Goal: Information Seeking & Learning: Learn about a topic

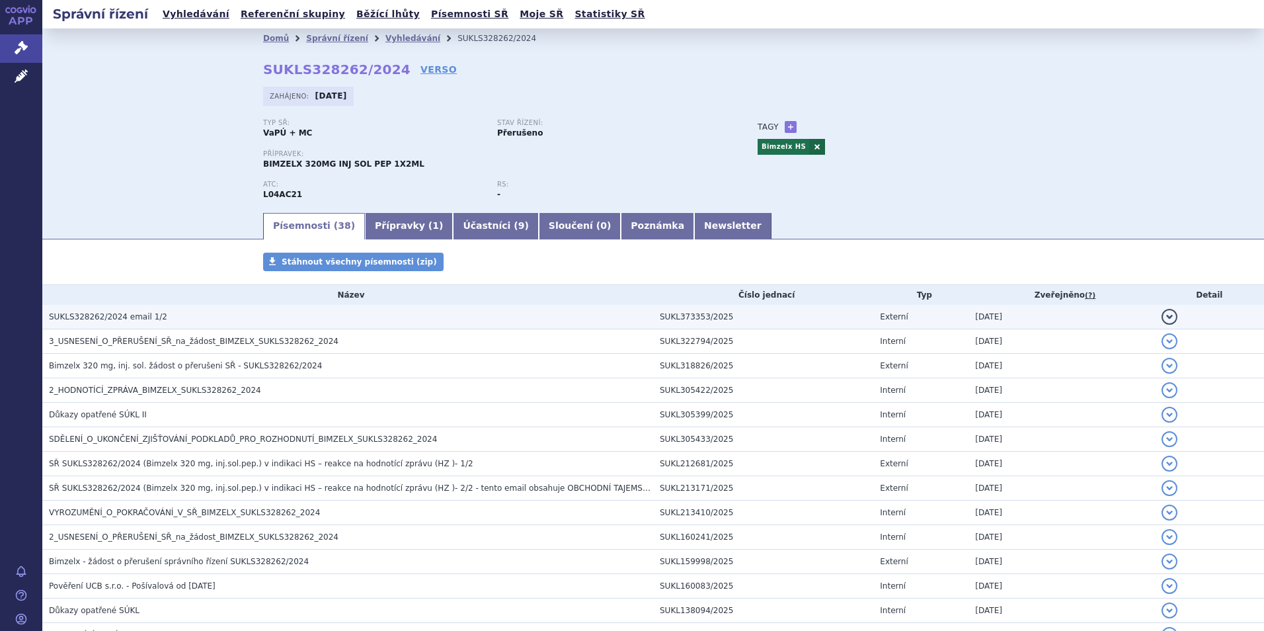
click at [155, 319] on h3 "SUKLS328262/2024 email 1/2" at bounding box center [351, 316] width 604 height 13
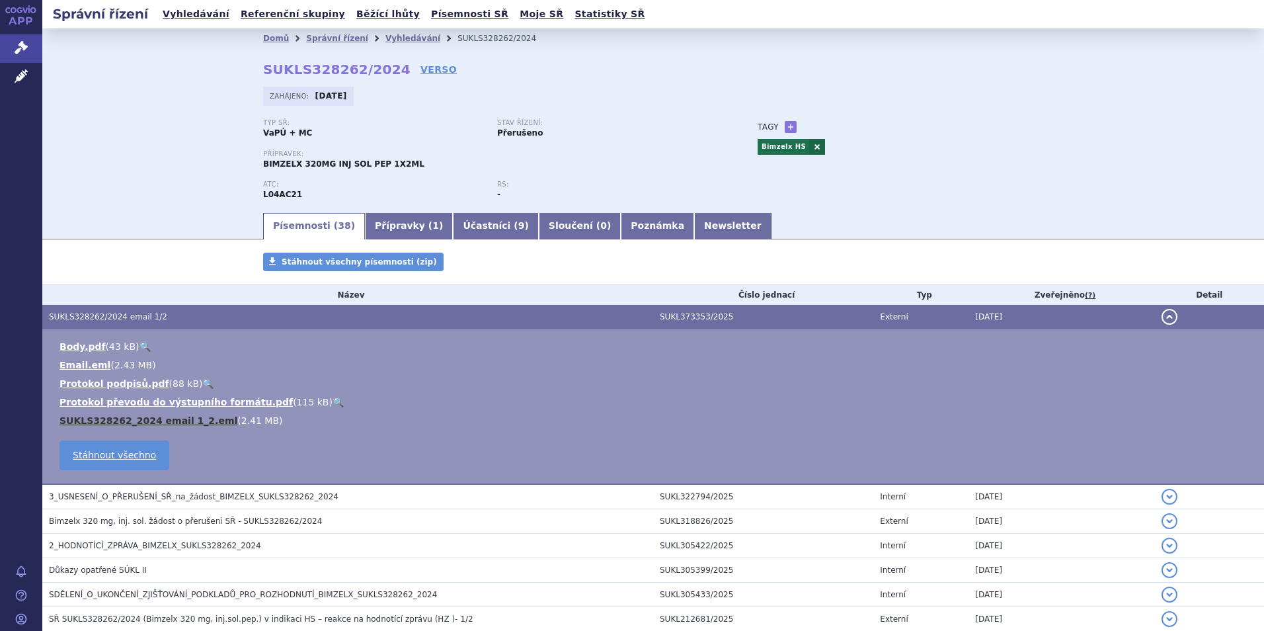
click at [166, 415] on link "SUKLS328262_2024 email 1_2.eml" at bounding box center [149, 420] width 178 height 11
click at [85, 372] on li "Email.eml ( 2.43 MB )" at bounding box center [656, 364] width 1192 height 13
click at [83, 368] on link "Email.eml" at bounding box center [85, 365] width 51 height 11
click at [392, 45] on li "Vyhledávání" at bounding box center [422, 38] width 72 height 20
click at [395, 40] on link "Vyhledávání" at bounding box center [413, 38] width 55 height 9
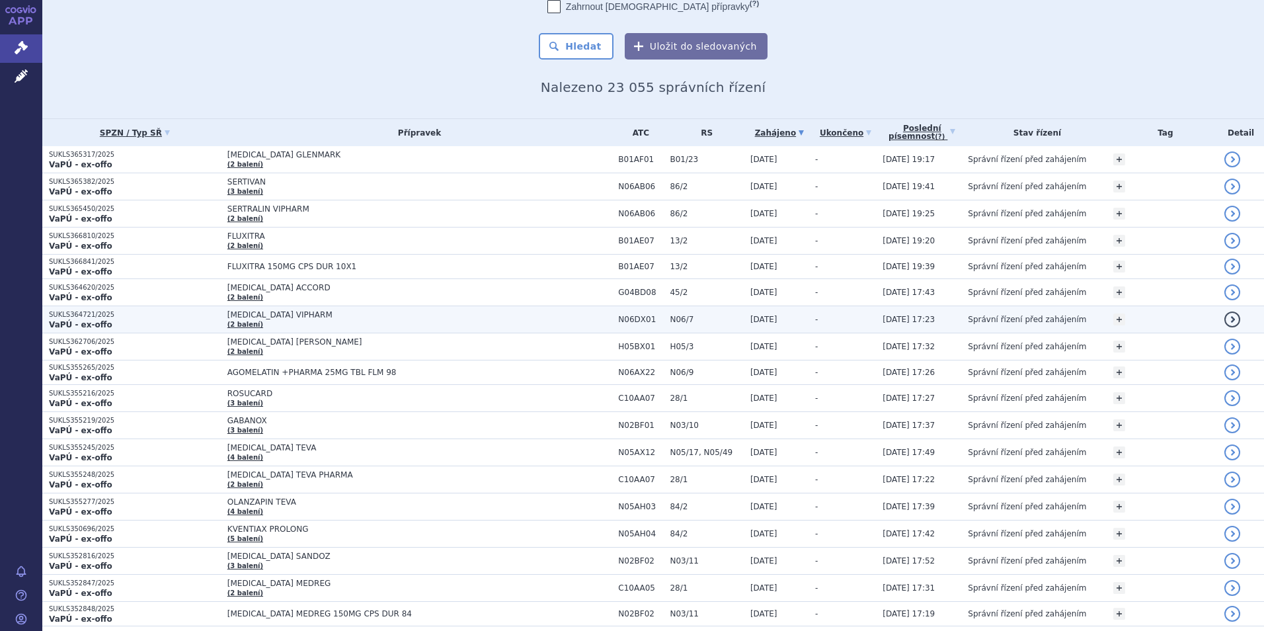
scroll to position [132, 0]
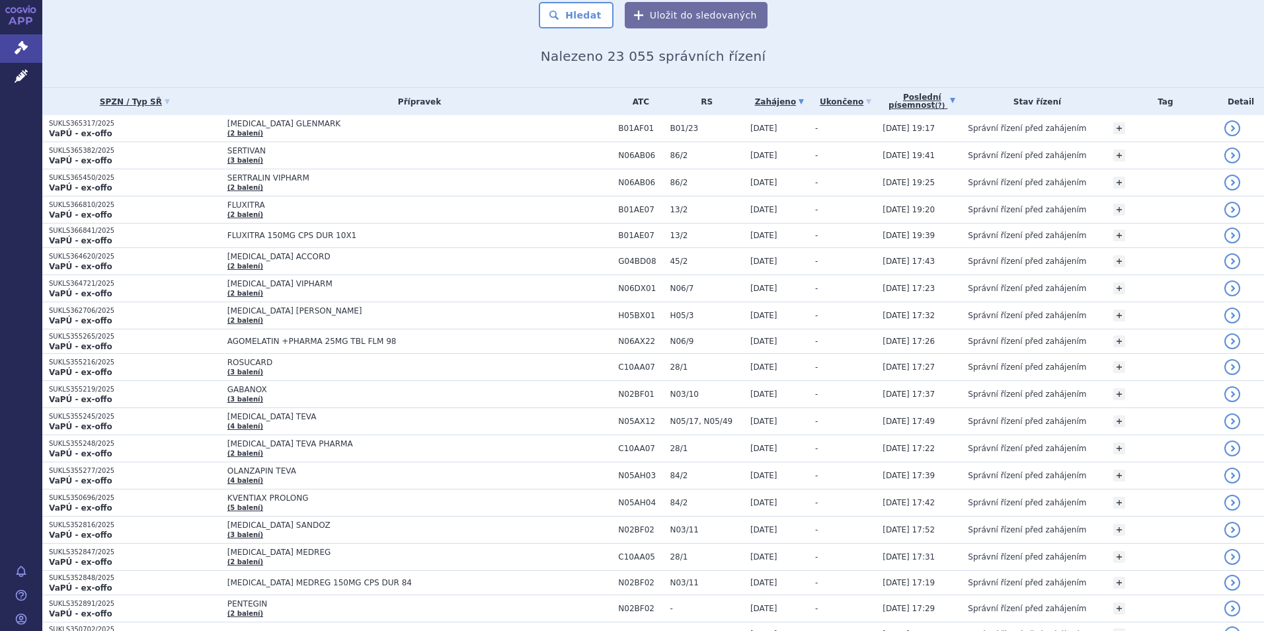
click at [956, 105] on link "Poslední písemnost (?)" at bounding box center [922, 101] width 79 height 27
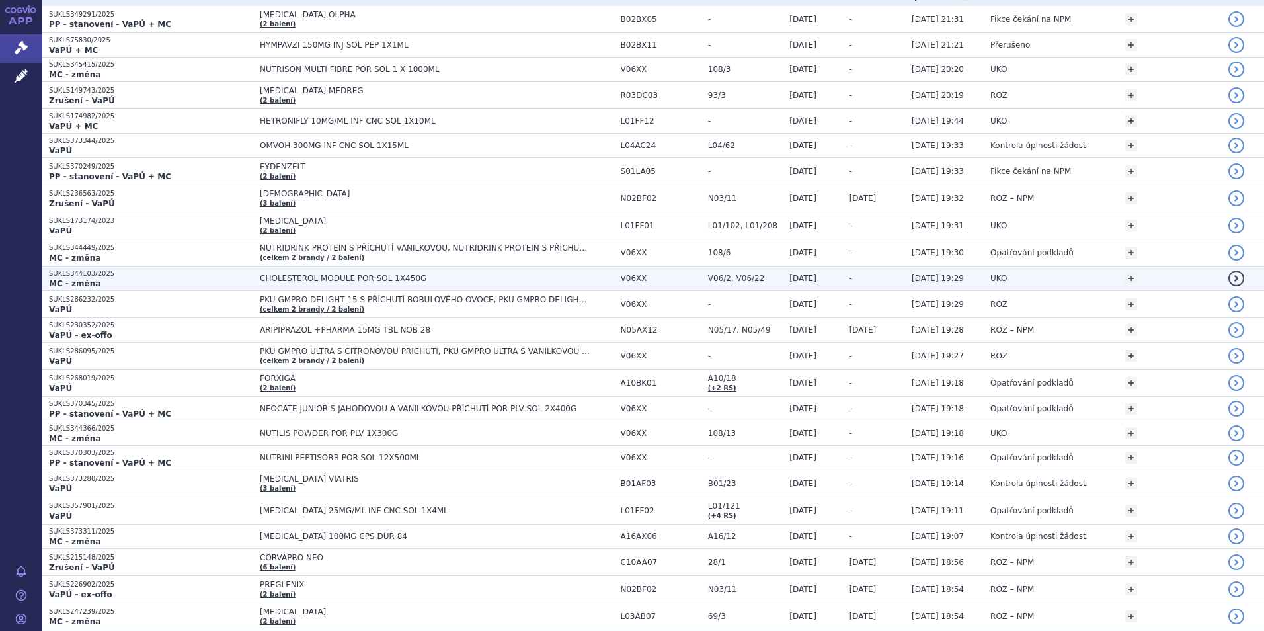
scroll to position [132, 0]
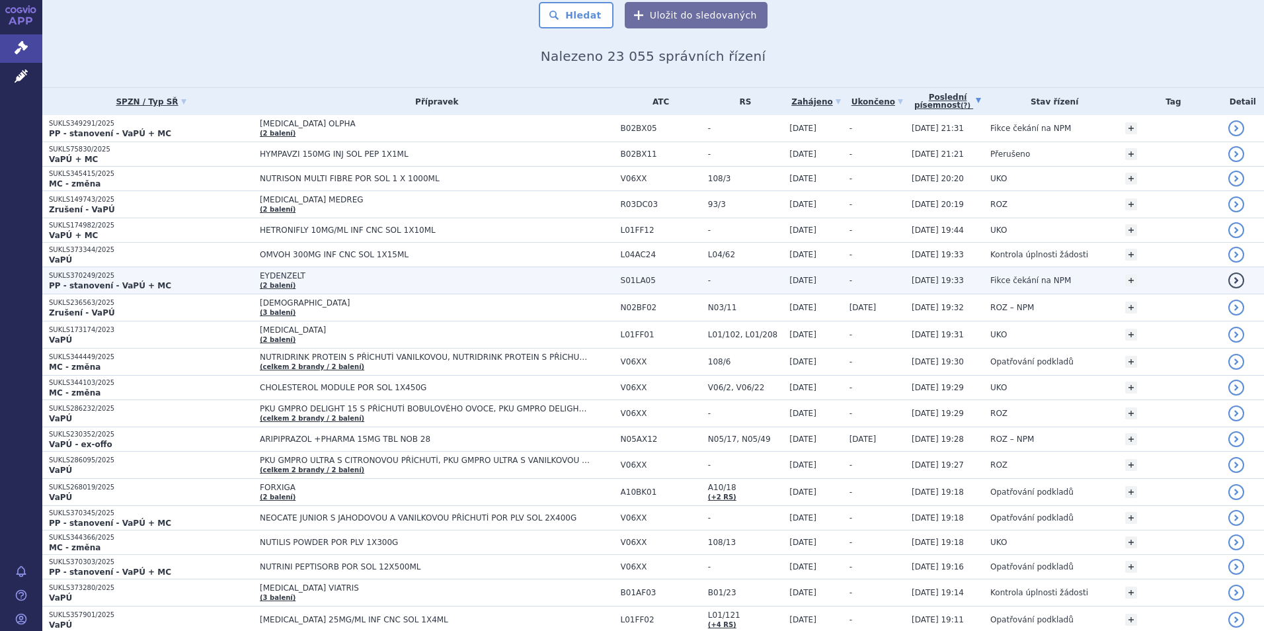
click at [501, 267] on td "EYDENZELT (2 balení)" at bounding box center [433, 280] width 361 height 27
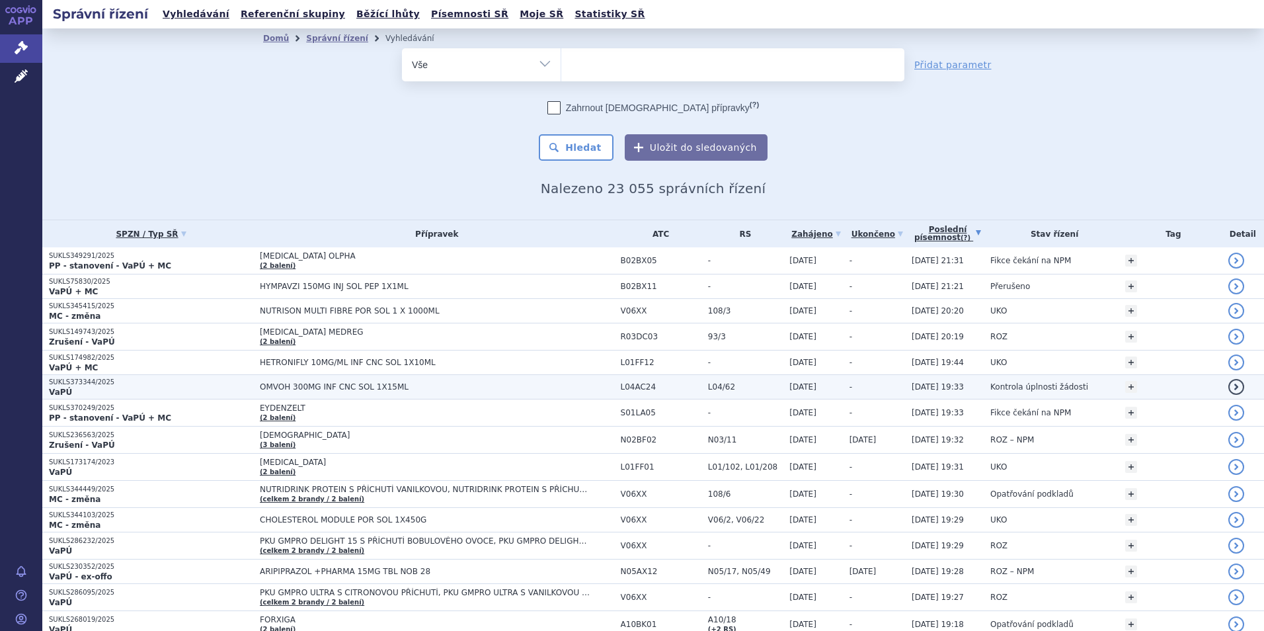
drag, startPoint x: 0, startPoint y: 0, endPoint x: 218, endPoint y: 385, distance: 442.4
click at [218, 385] on p "SUKLS373344/2025" at bounding box center [151, 382] width 204 height 9
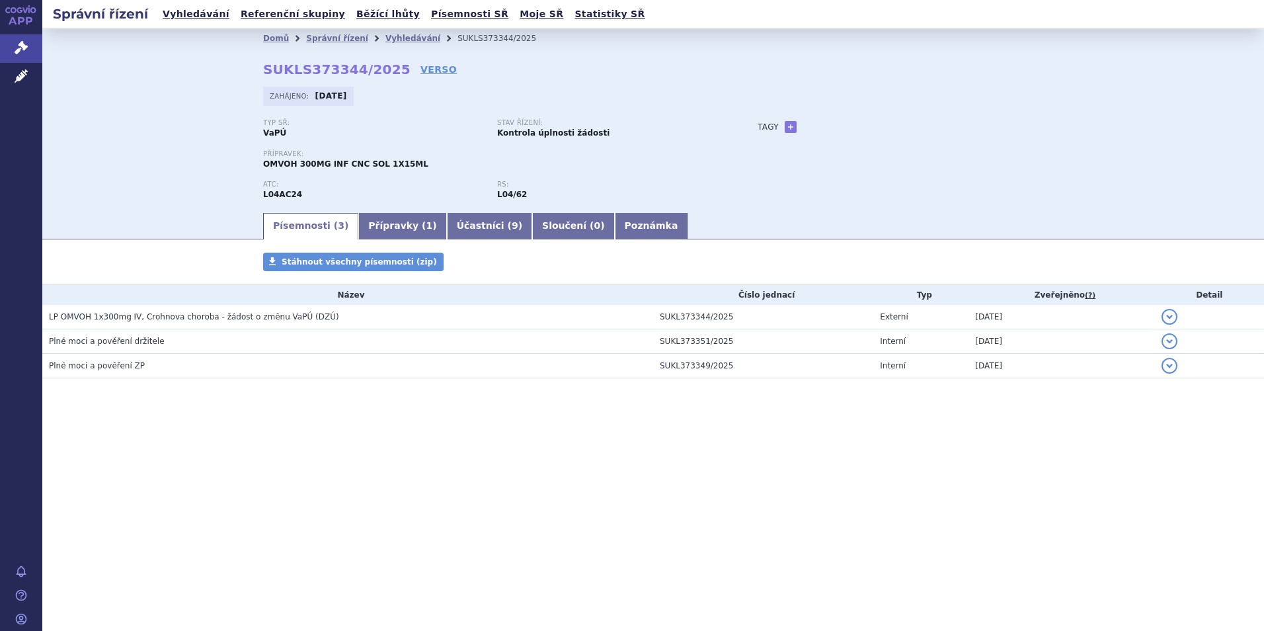
click at [250, 321] on span "LP OMVOH 1x300mg IV, Crohnova choroba - žádost o změnu VaPÚ (DZÚ)" at bounding box center [194, 316] width 290 height 9
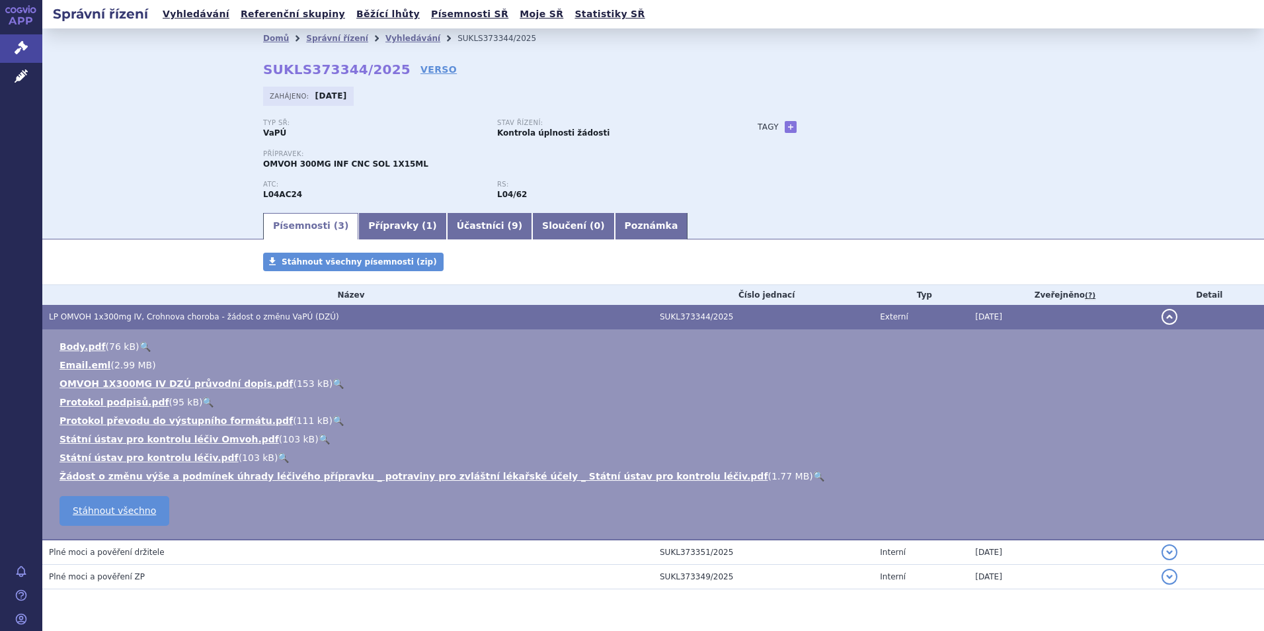
click at [250, 321] on span "LP OMVOH 1x300mg IV, Crohnova choroba - žádost o změnu VaPÚ (DZÚ)" at bounding box center [194, 316] width 290 height 9
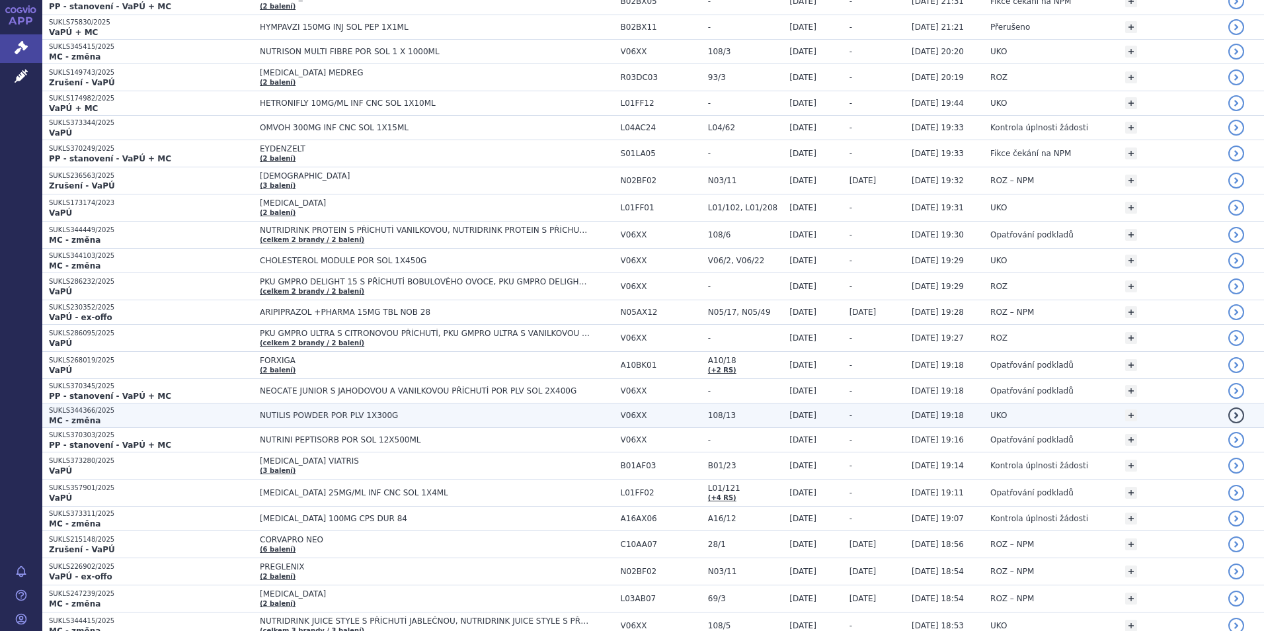
scroll to position [331, 0]
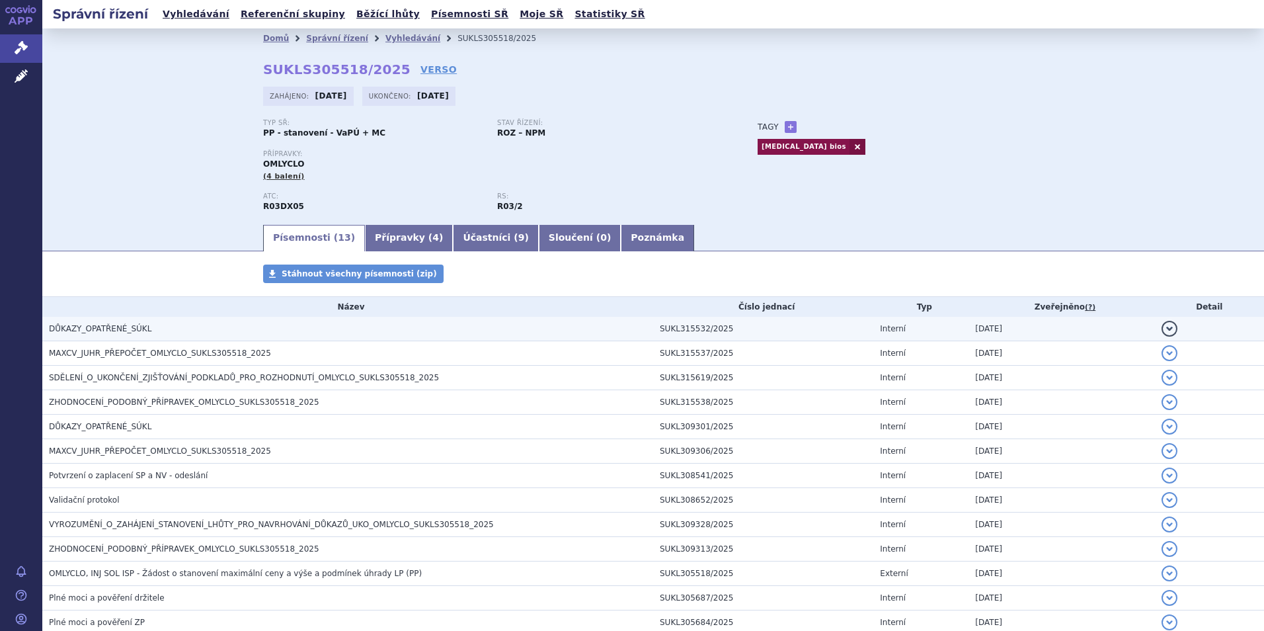
click at [206, 327] on h3 "DŮKAZY_OPATŘENÉ_SÚKL" at bounding box center [351, 328] width 604 height 13
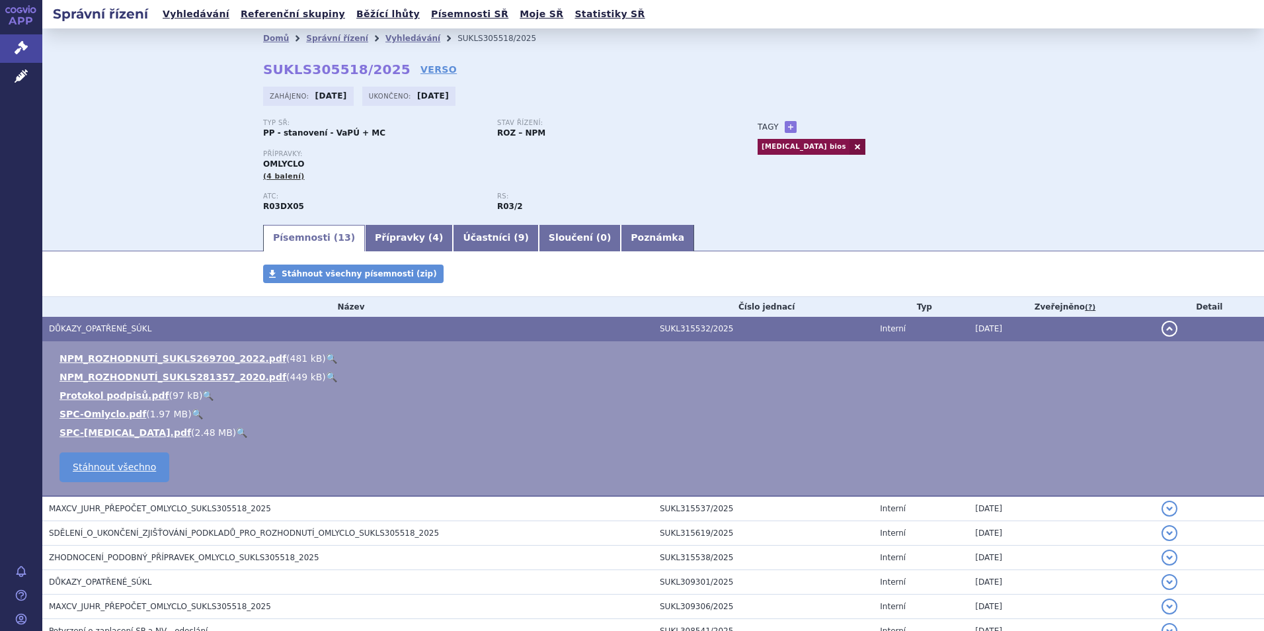
click at [157, 327] on h3 "DŮKAZY_OPATŘENÉ_SÚKL" at bounding box center [351, 328] width 604 height 13
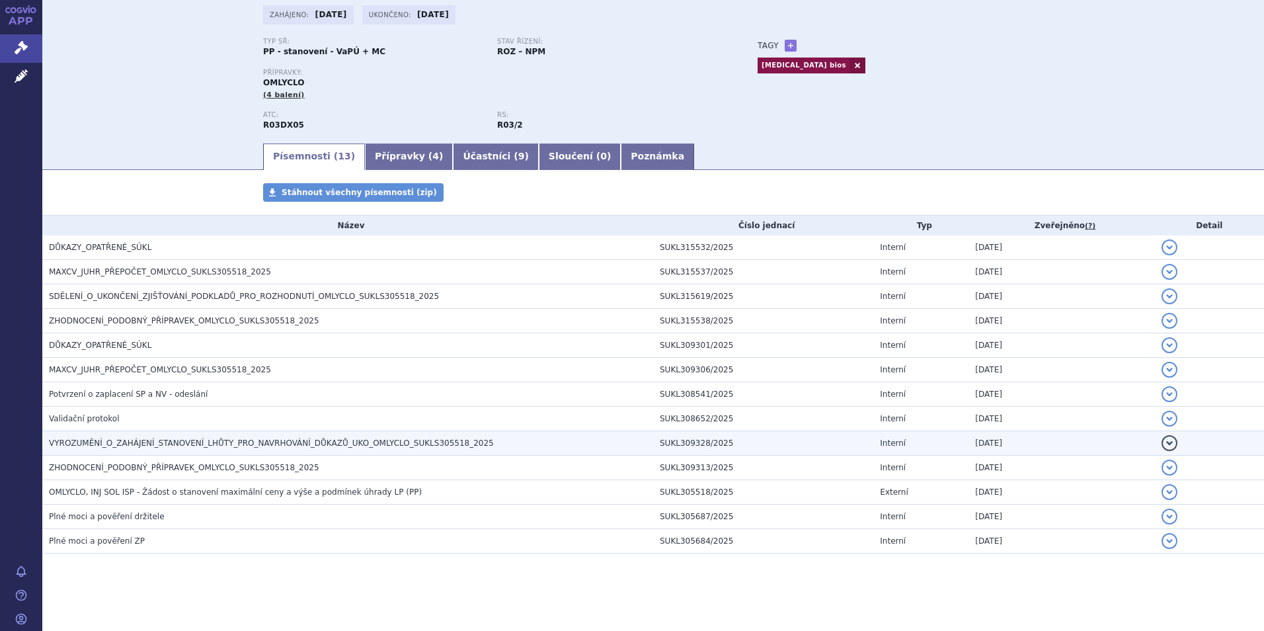
scroll to position [83, 0]
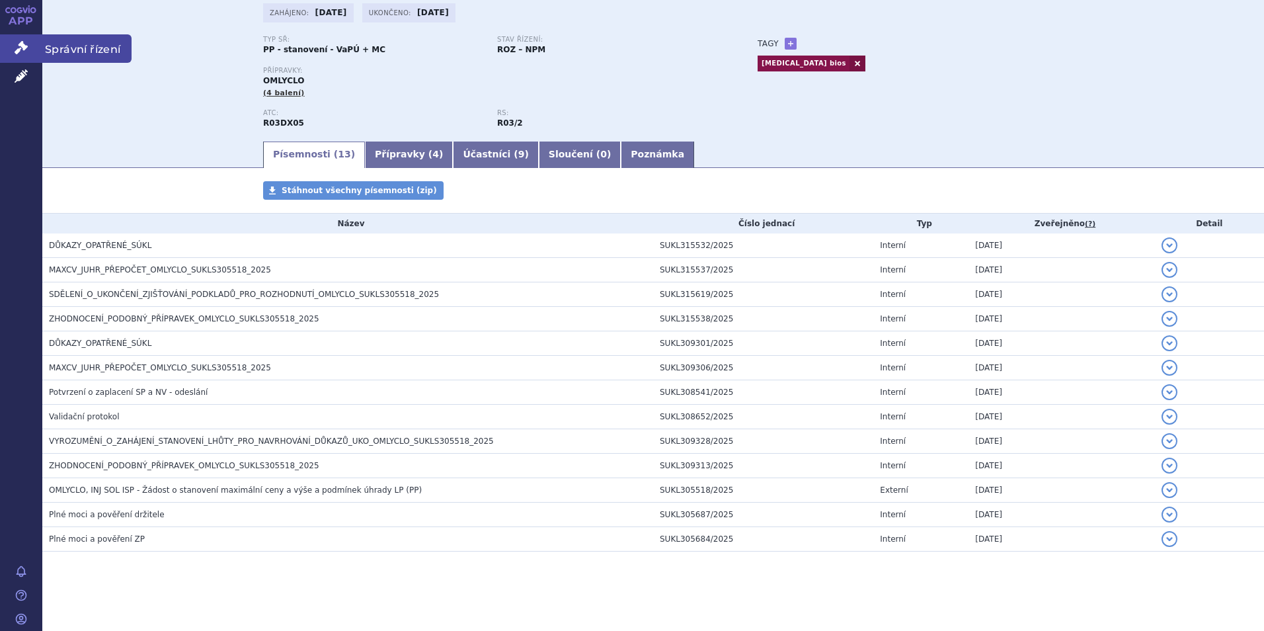
click at [24, 39] on link "Správní řízení" at bounding box center [21, 48] width 42 height 28
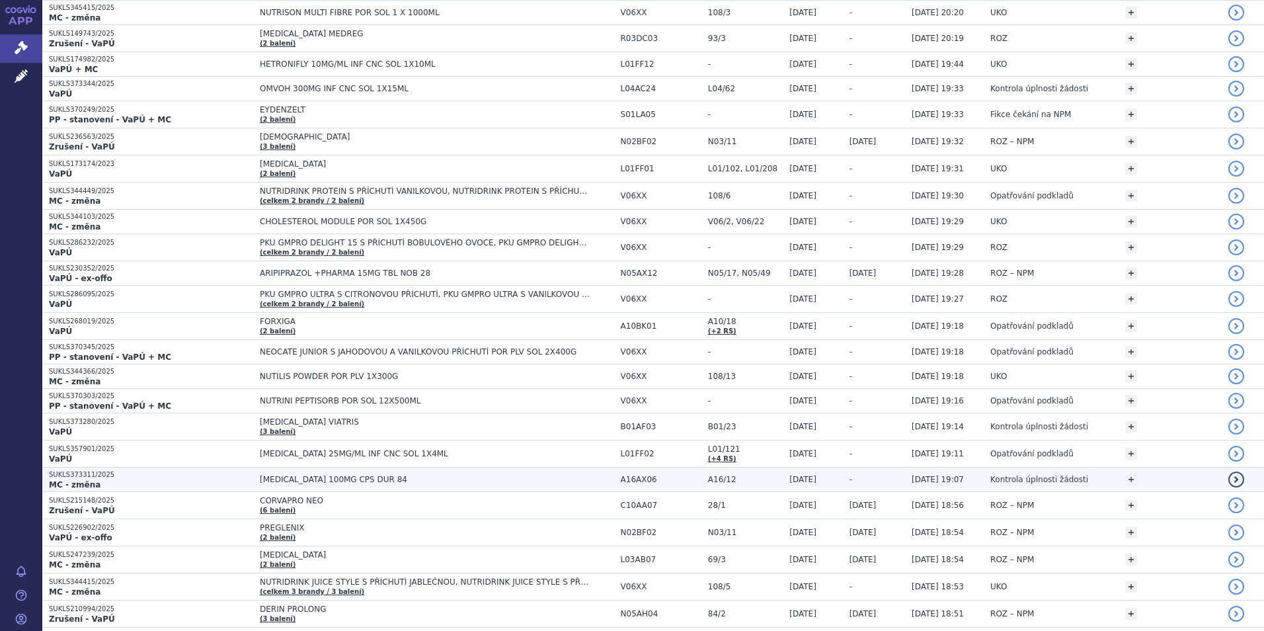
scroll to position [331, 0]
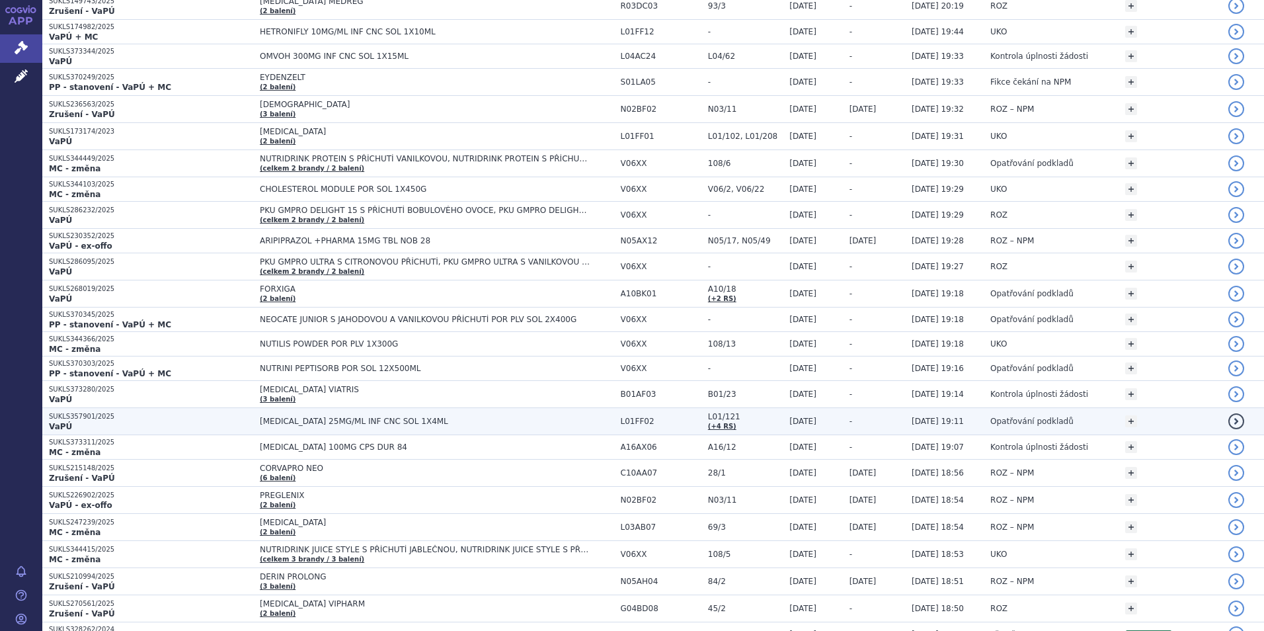
click at [381, 415] on td "[MEDICAL_DATA] 25MG/ML INF CNC SOL 1X4ML" at bounding box center [433, 421] width 361 height 27
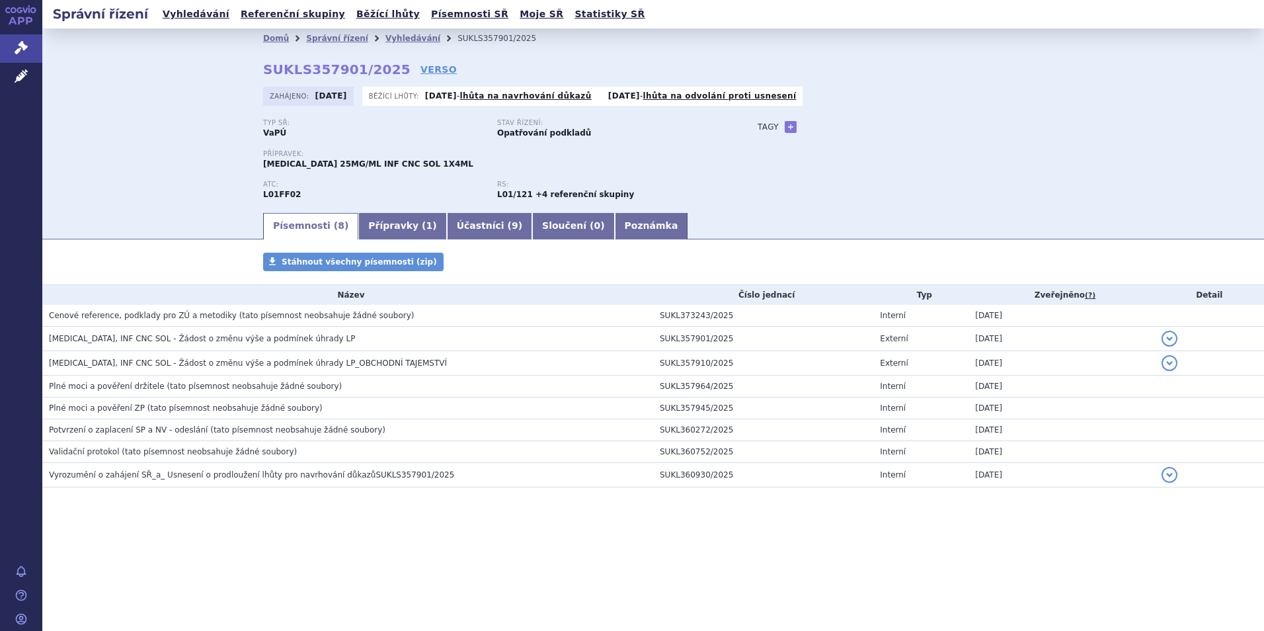
click at [66, 317] on span "Cenové reference, podklady pro ZÚ a metodiky" at bounding box center [143, 315] width 188 height 9
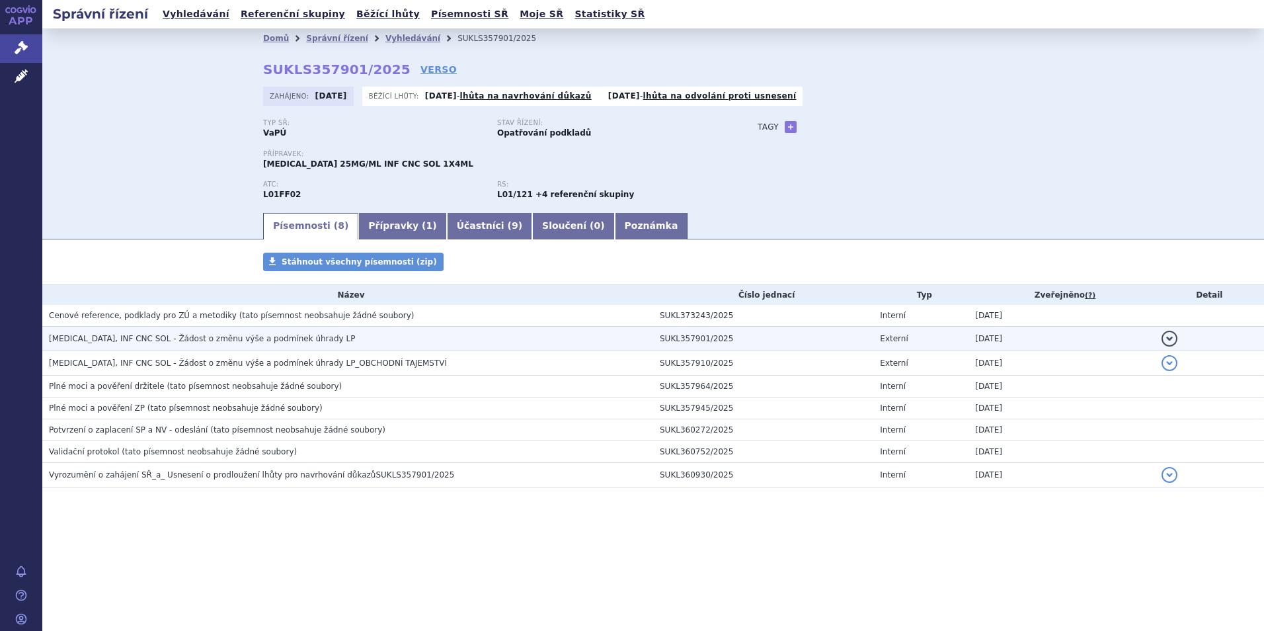
click at [67, 341] on span "[MEDICAL_DATA], INF CNC SOL - Žádost o změnu výše a podmínek úhrady LP" at bounding box center [202, 338] width 306 height 9
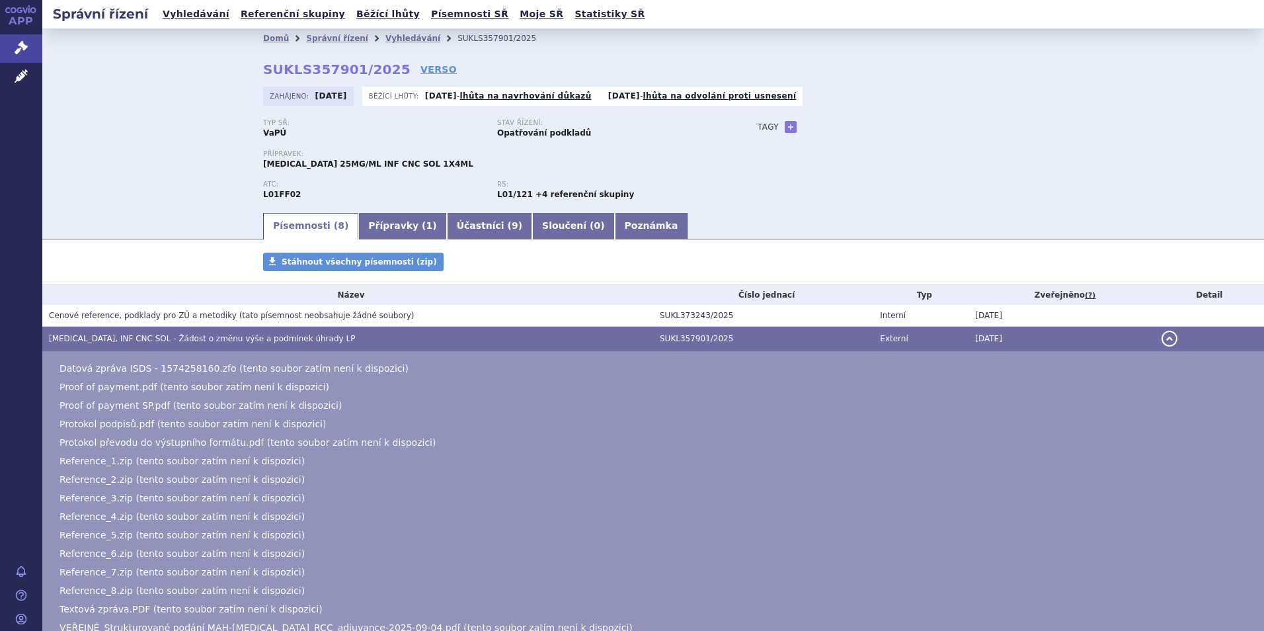
click at [67, 341] on span "[MEDICAL_DATA], INF CNC SOL - Žádost o změnu výše a podmínek úhrady LP" at bounding box center [202, 338] width 306 height 9
